Goal: Register for event/course

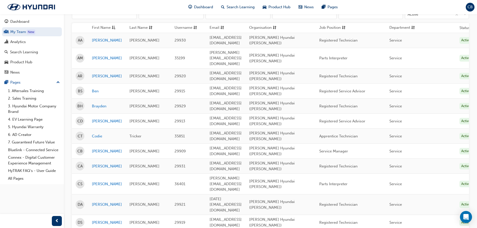
scroll to position [75, 0]
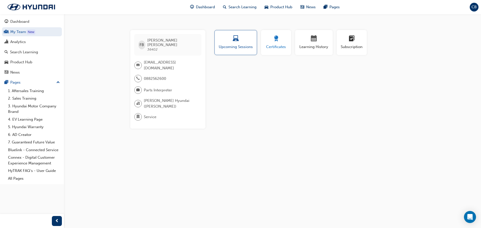
click at [273, 41] on span "award-icon" at bounding box center [276, 39] width 6 height 7
click at [311, 41] on span "calendar-icon" at bounding box center [314, 39] width 6 height 7
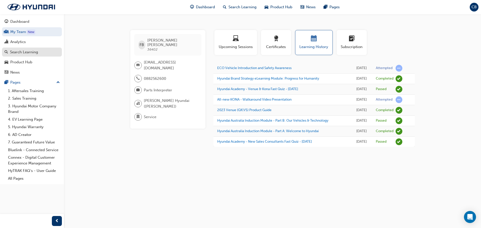
click at [20, 53] on div "Search Learning" at bounding box center [24, 52] width 28 height 6
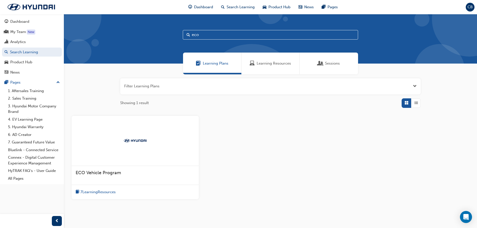
click at [209, 35] on input "eco" at bounding box center [270, 35] width 175 height 10
type input "e"
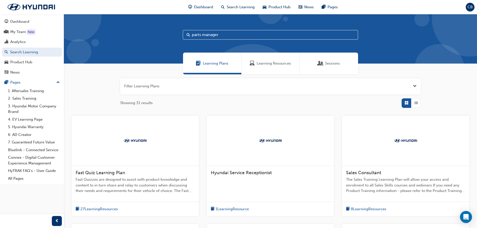
type input "parts manager"
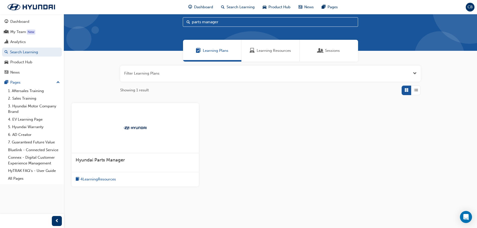
scroll to position [20, 0]
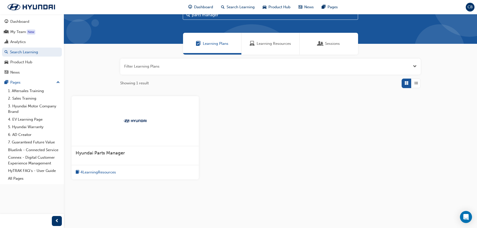
click at [104, 173] on span "4 Learning Resources" at bounding box center [98, 172] width 36 height 6
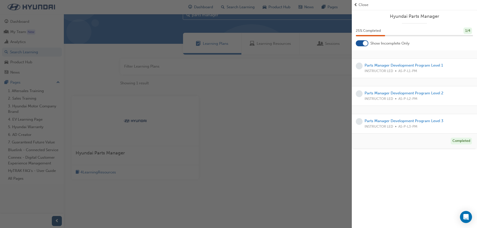
click at [364, 42] on div at bounding box center [365, 43] width 5 height 5
click at [405, 66] on link "Parts Manager Development Program Level 1" at bounding box center [403, 65] width 78 height 5
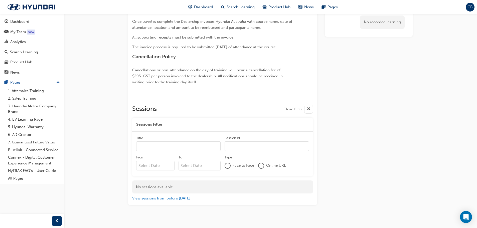
scroll to position [426, 0]
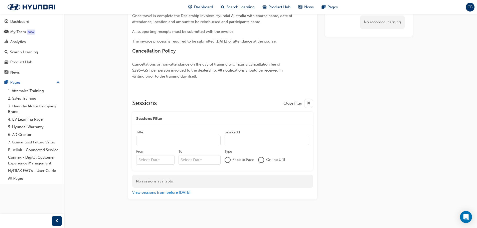
click at [144, 195] on button "View sessions from before [DATE]" at bounding box center [161, 193] width 58 height 6
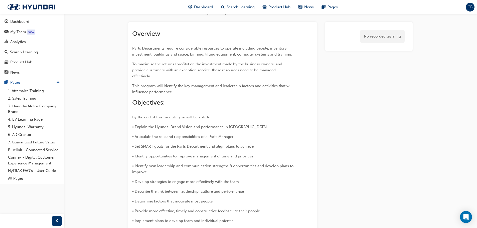
scroll to position [0, 0]
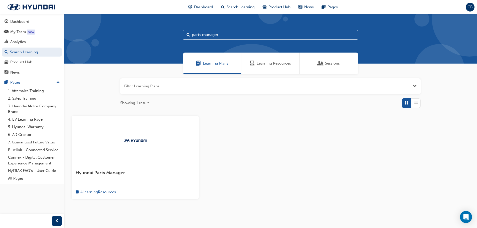
click at [202, 35] on input "parts manager" at bounding box center [270, 35] width 175 height 10
click at [208, 35] on input "manager" at bounding box center [270, 35] width 175 height 10
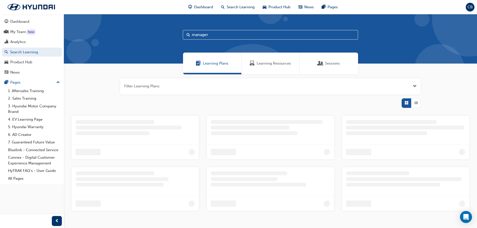
type input "manager"
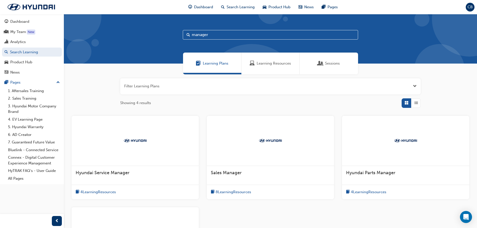
click at [97, 192] on span "4 Learning Resources" at bounding box center [98, 192] width 36 height 6
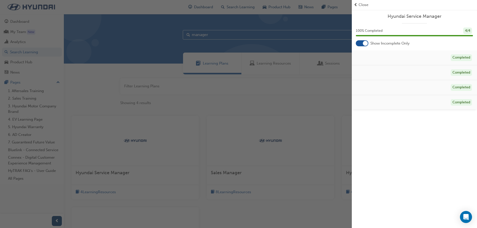
click at [363, 44] on div at bounding box center [365, 43] width 5 height 5
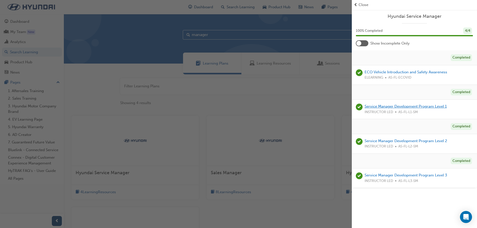
click at [419, 106] on link "Service Manager Development Program Level 1" at bounding box center [405, 106] width 82 height 5
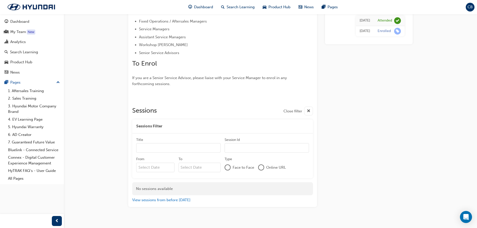
scroll to position [205, 0]
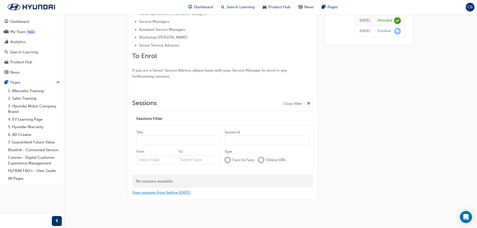
click at [174, 191] on button "View sessions from before [DATE]" at bounding box center [161, 193] width 58 height 6
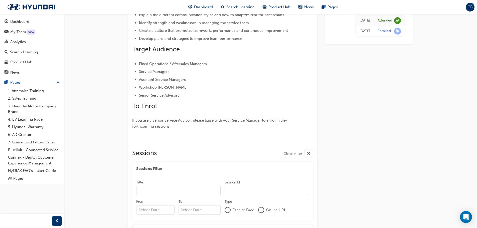
scroll to position [0, 0]
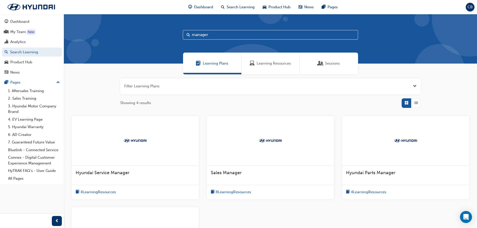
click at [374, 192] on span "4 Learning Resources" at bounding box center [369, 192] width 36 height 6
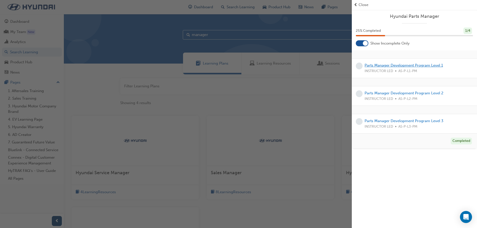
click at [428, 65] on link "Parts Manager Development Program Level 1" at bounding box center [403, 65] width 78 height 5
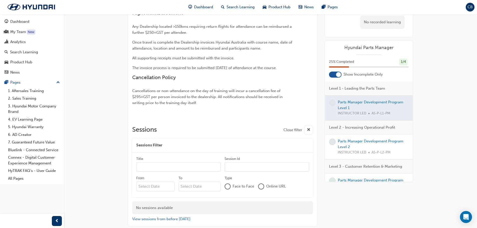
scroll to position [426, 0]
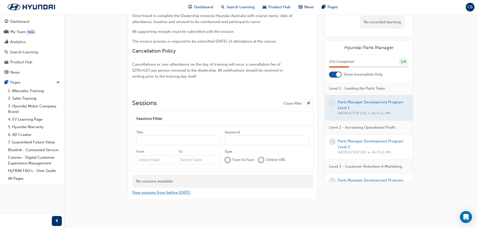
click at [169, 192] on button "View sessions from before [DATE]" at bounding box center [161, 193] width 58 height 6
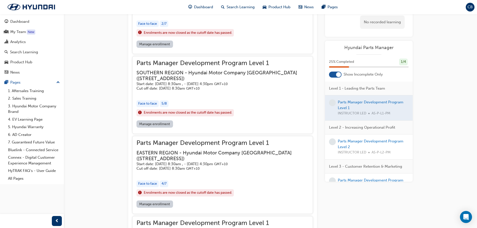
scroll to position [1510, 0]
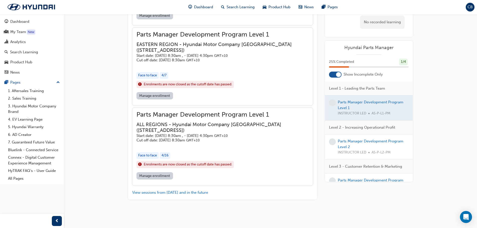
click at [158, 176] on link "Manage enrollment" at bounding box center [154, 175] width 37 height 7
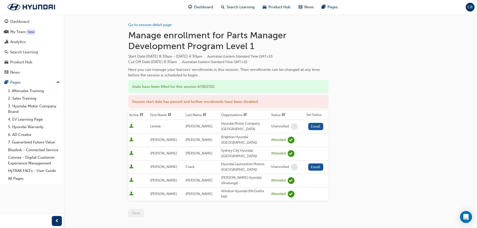
scroll to position [426, 0]
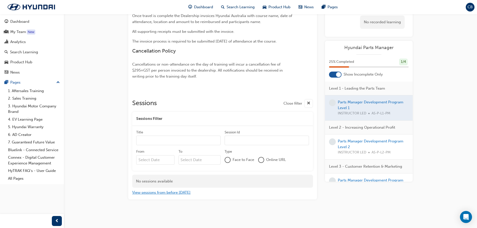
click at [180, 193] on button "View sessions from before [DATE]" at bounding box center [161, 193] width 58 height 6
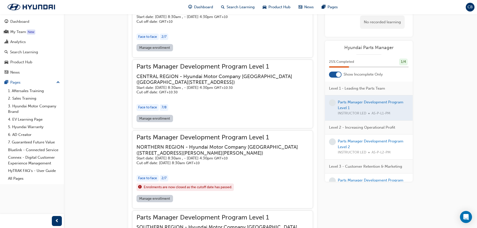
scroll to position [1235, 0]
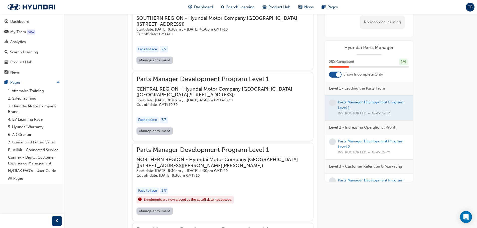
click at [158, 130] on link "Manage enrollment" at bounding box center [154, 130] width 37 height 7
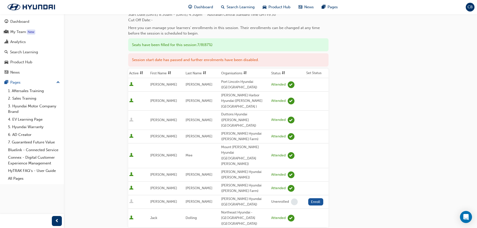
scroll to position [50, 0]
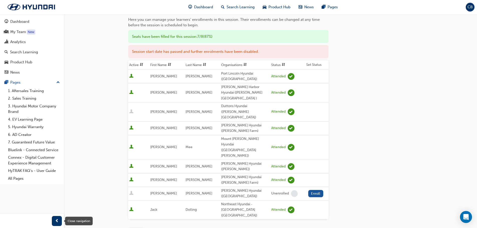
click at [57, 220] on span "prev-icon" at bounding box center [57, 221] width 4 height 6
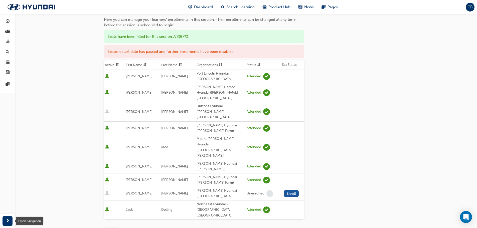
click at [5, 220] on div "button" at bounding box center [8, 221] width 10 height 10
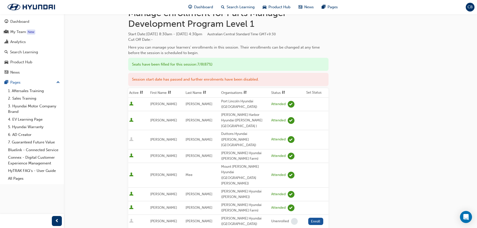
scroll to position [0, 0]
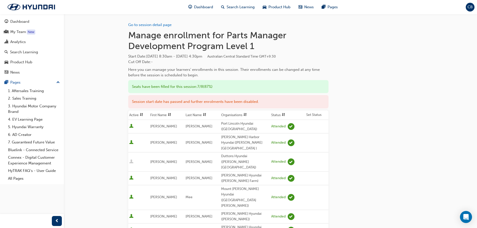
scroll to position [426, 0]
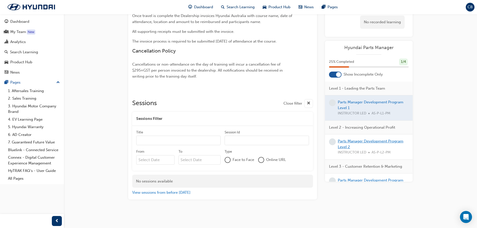
click at [370, 140] on link "Parts Manager Development Program Level 2" at bounding box center [371, 144] width 66 height 10
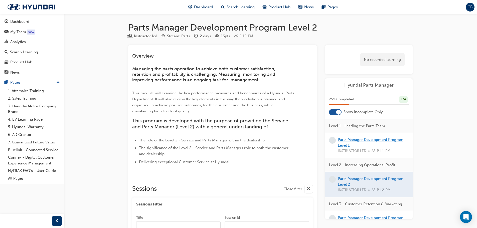
click at [371, 139] on link "Parts Manager Development Program Level 1" at bounding box center [371, 142] width 66 height 10
